Goal: Information Seeking & Learning: Learn about a topic

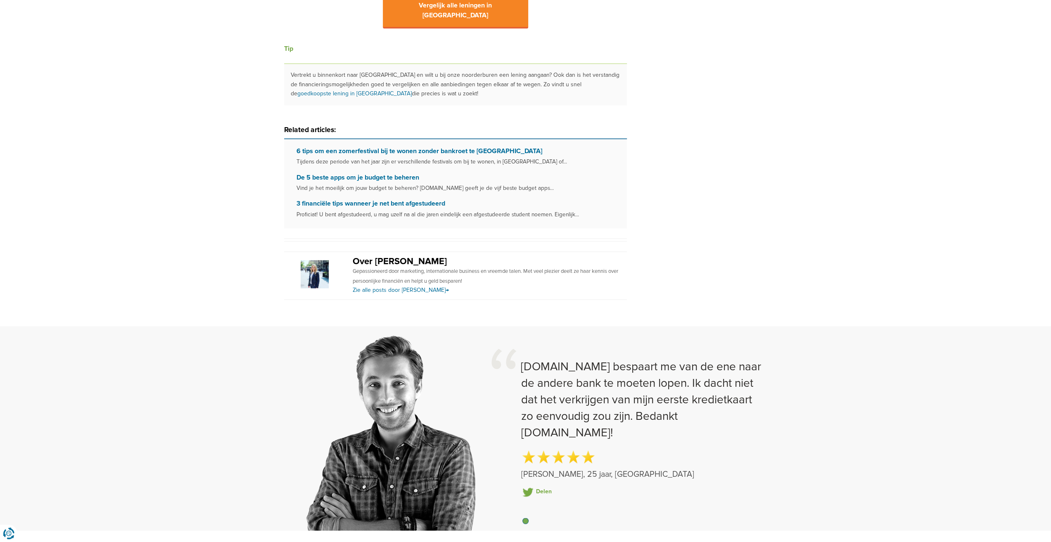
scroll to position [950, 0]
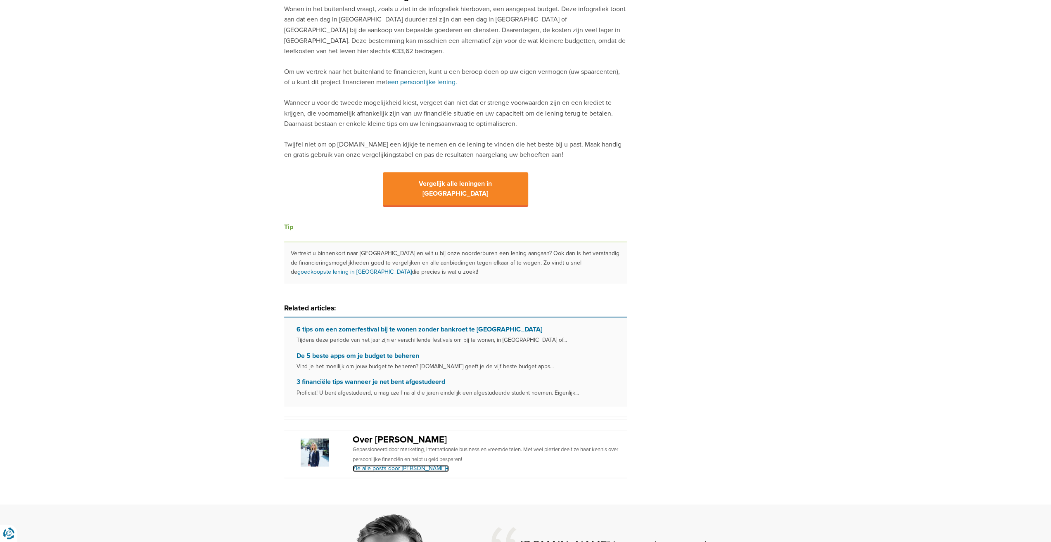
click at [387, 465] on link "Zie alle posts door [PERSON_NAME] →" at bounding box center [401, 468] width 96 height 7
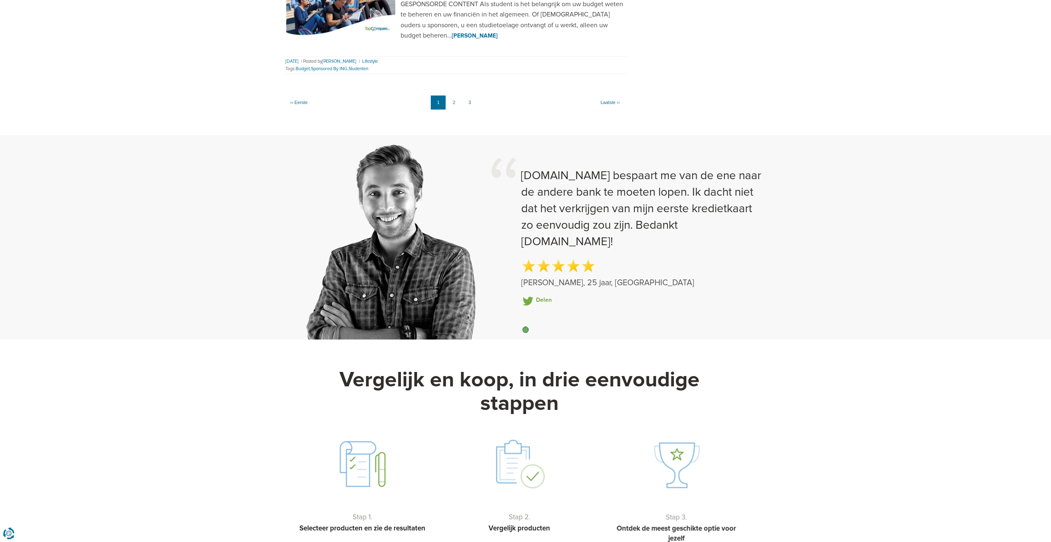
scroll to position [867, 0]
